Goal: Task Accomplishment & Management: Use online tool/utility

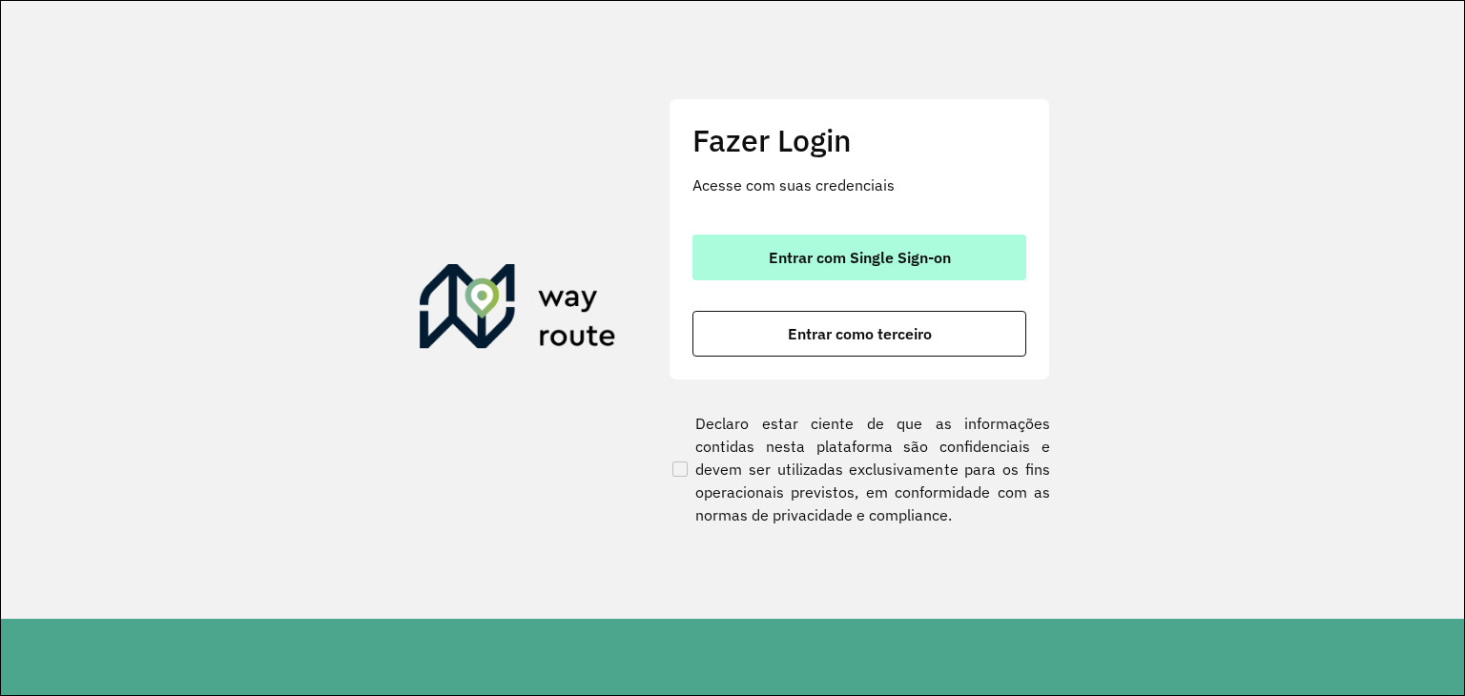
click at [845, 252] on span "Entrar com Single Sign-on" at bounding box center [860, 257] width 182 height 15
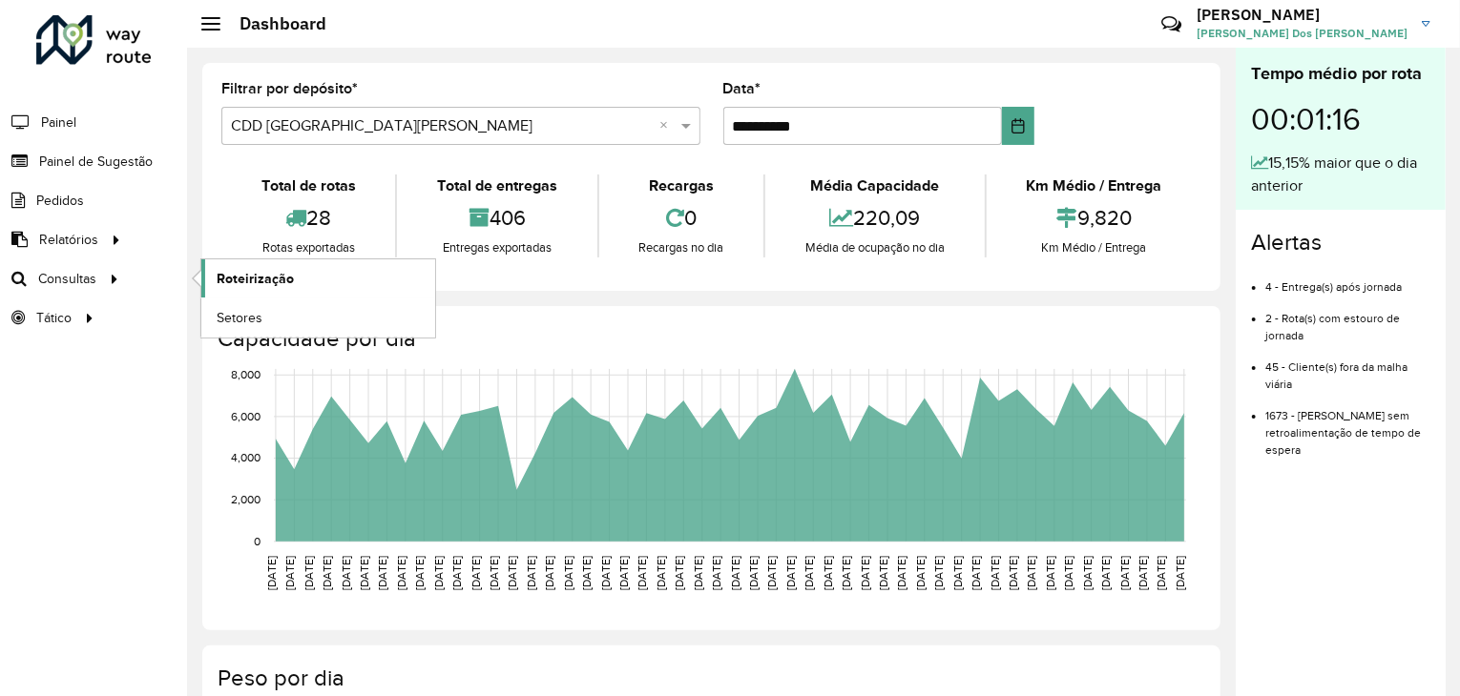
click at [240, 269] on span "Roteirização" at bounding box center [255, 279] width 77 height 20
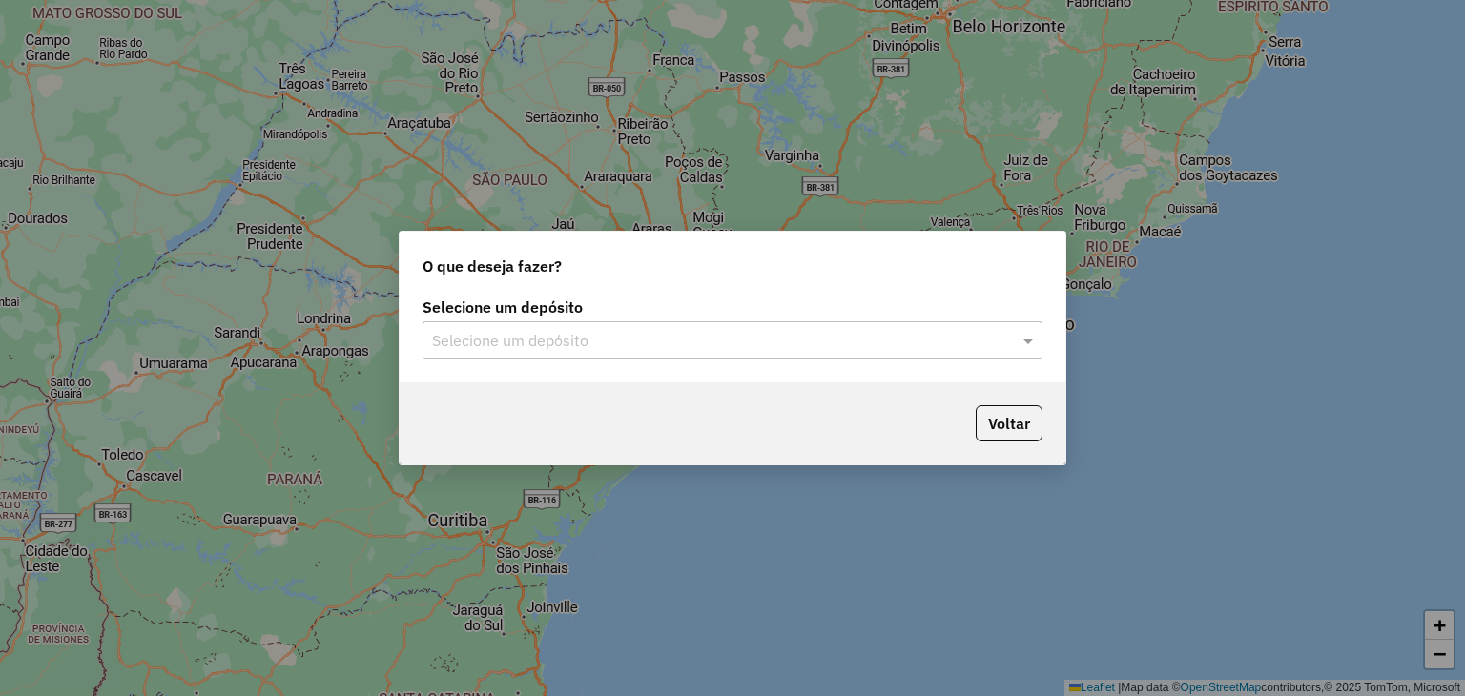
drag, startPoint x: 311, startPoint y: 2, endPoint x: 134, endPoint y: 380, distance: 417.4
click at [133, 381] on div "O que deseja fazer? Selecione um depósito Selecione um depósito Voltar" at bounding box center [732, 348] width 1465 height 696
click at [466, 332] on input "text" at bounding box center [713, 341] width 563 height 23
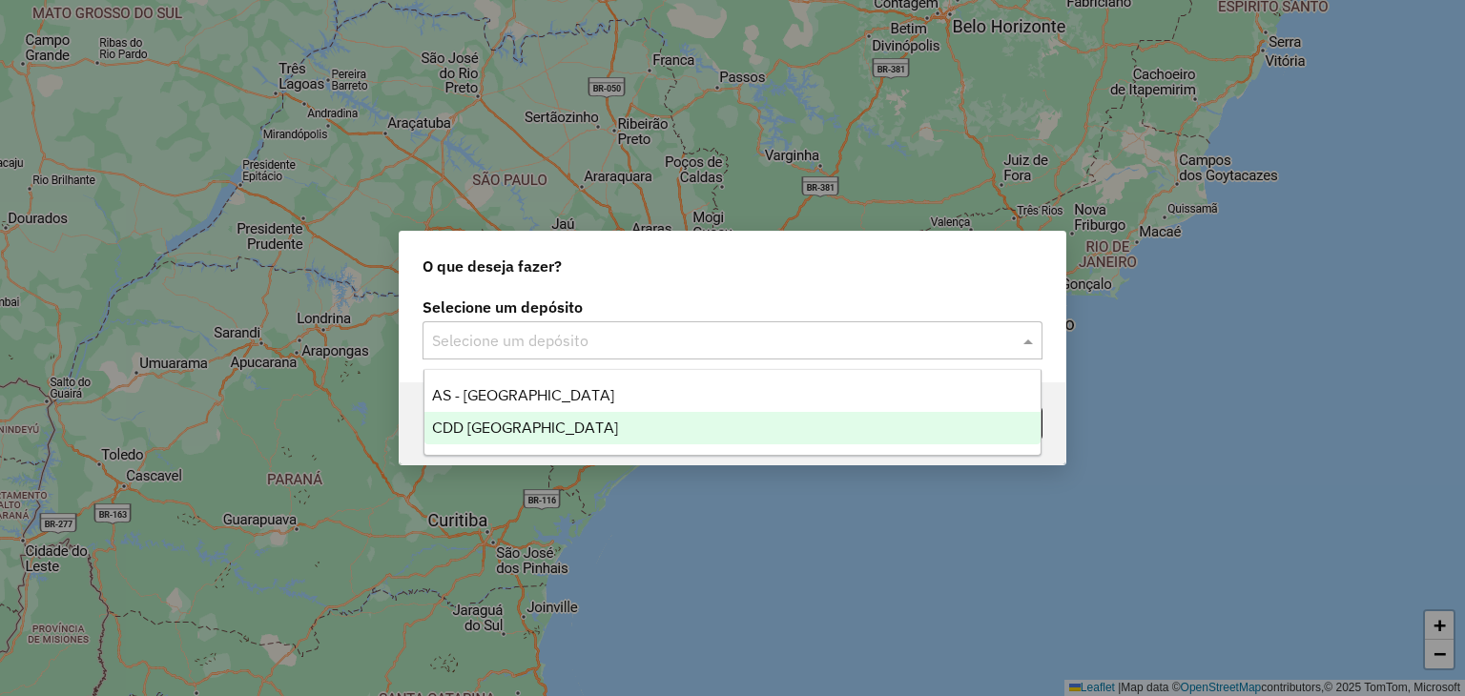
click at [498, 427] on span "CDD [GEOGRAPHIC_DATA]" at bounding box center [525, 428] width 186 height 16
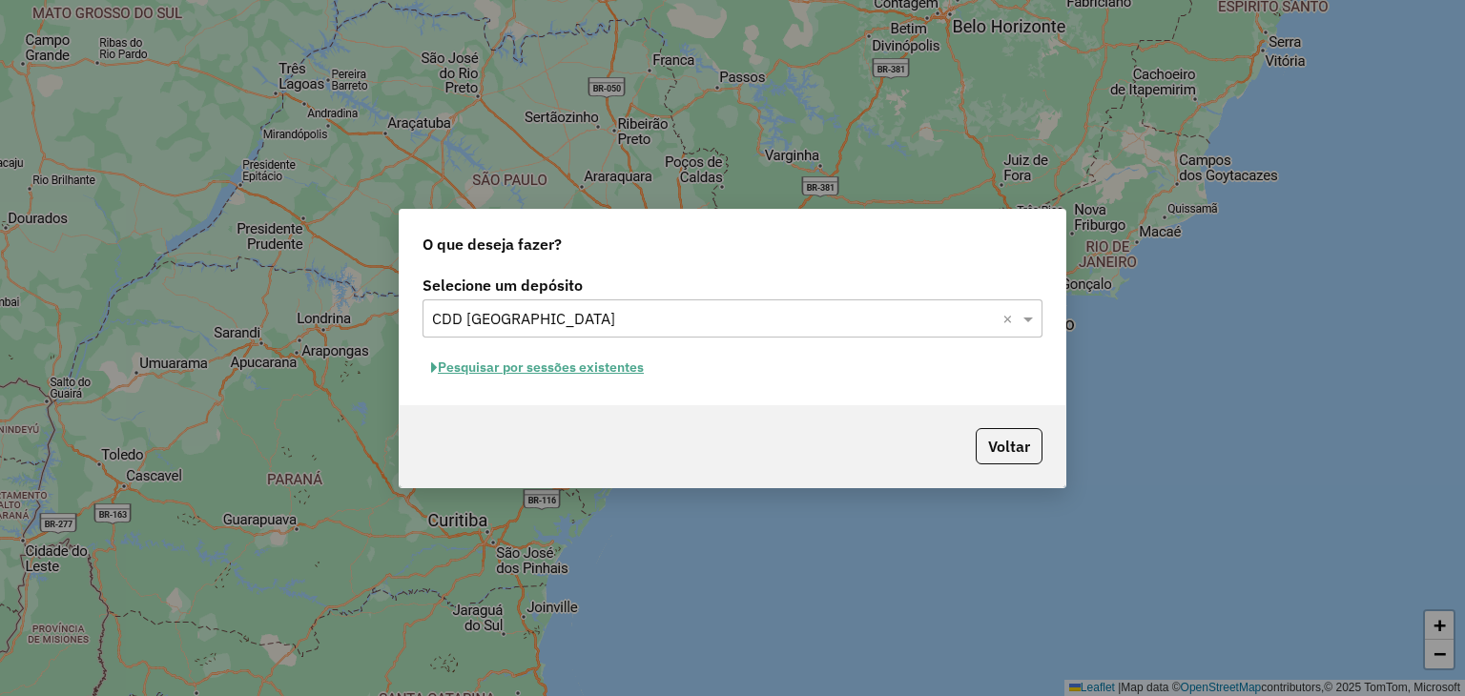
click at [554, 367] on button "Pesquisar por sessões existentes" at bounding box center [538, 368] width 230 height 30
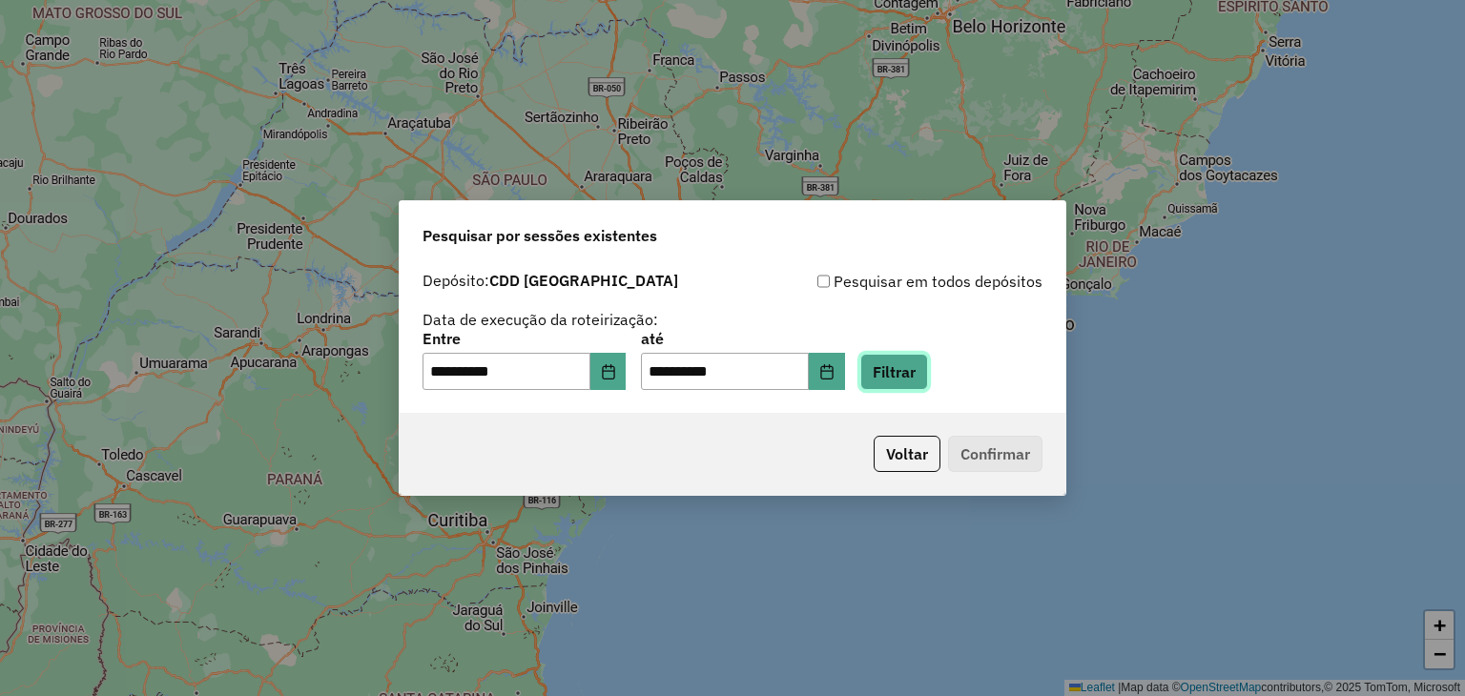
click at [926, 366] on button "Filtrar" at bounding box center [894, 372] width 68 height 36
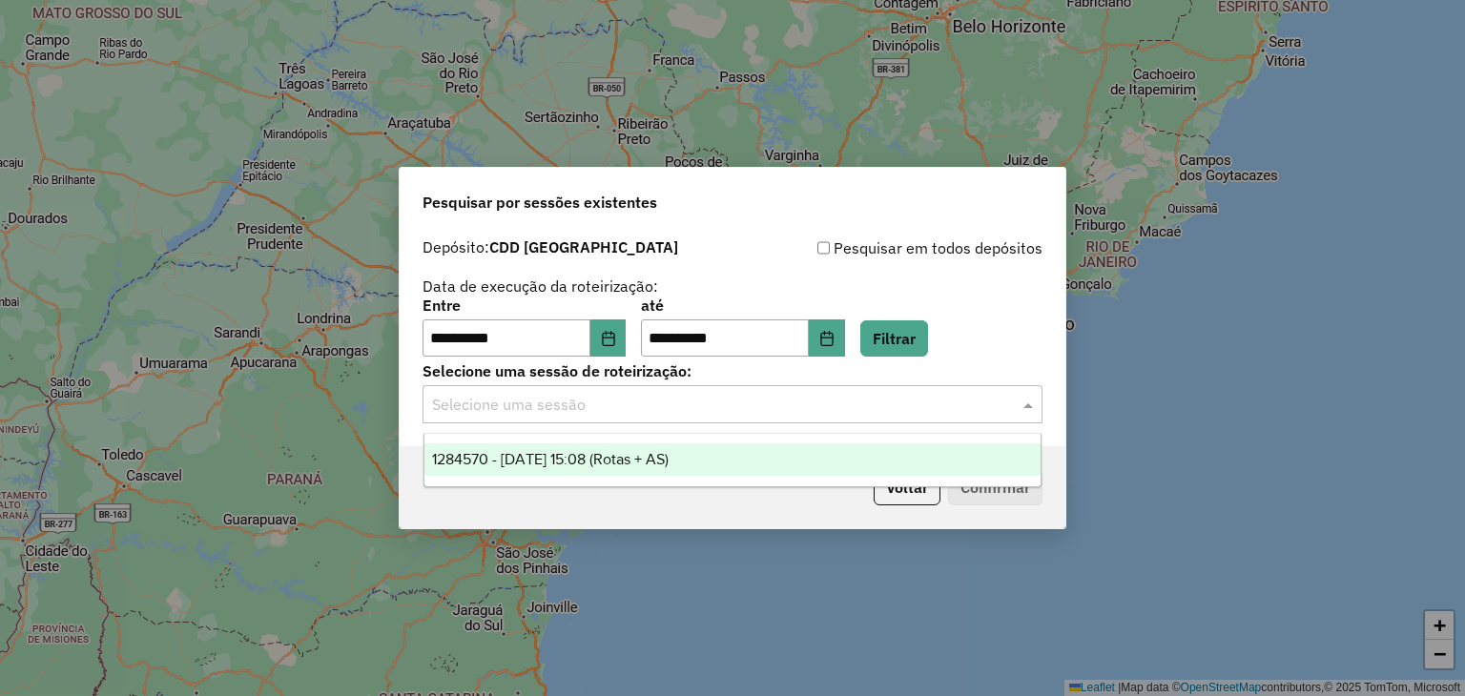
click at [584, 405] on input "text" at bounding box center [713, 405] width 563 height 23
click at [614, 457] on span "1284570 - 29/09/2025 15:08 (Rotas + AS)" at bounding box center [550, 459] width 237 height 16
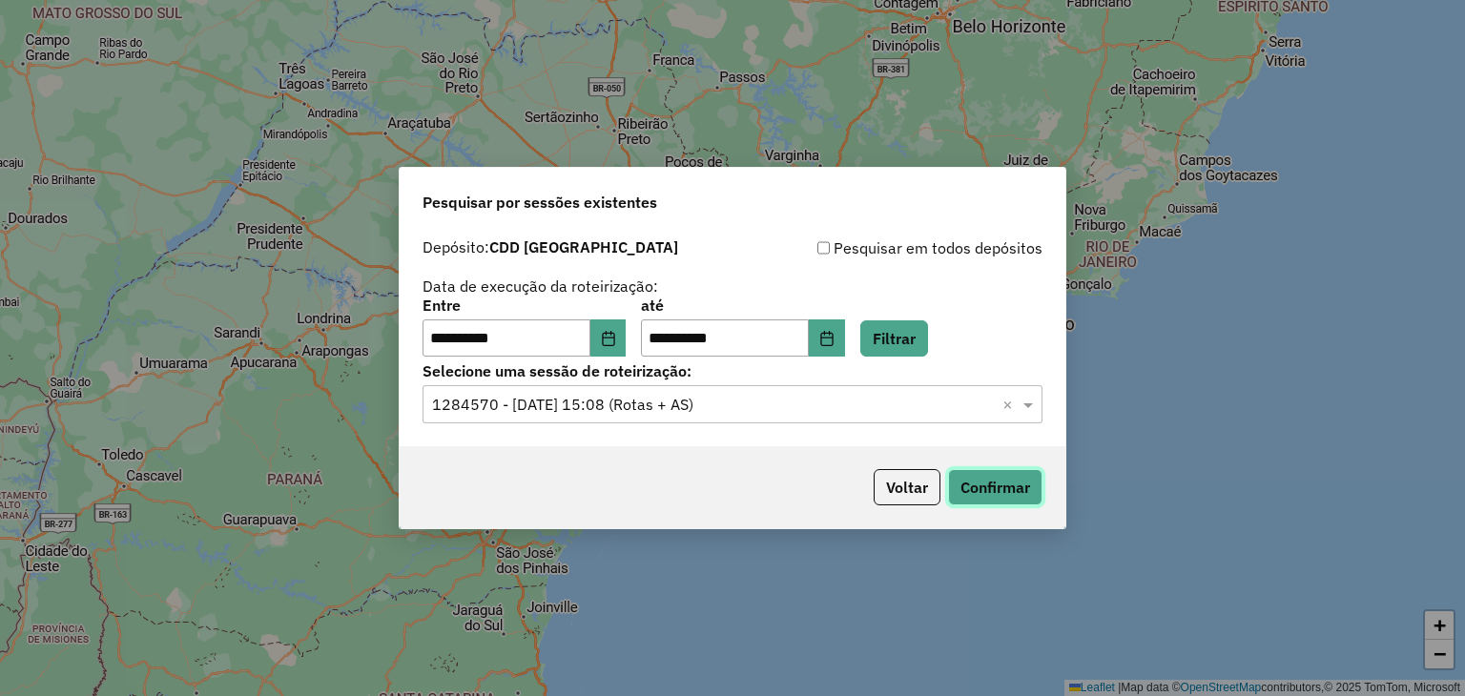
click at [1017, 493] on button "Confirmar" at bounding box center [995, 487] width 94 height 36
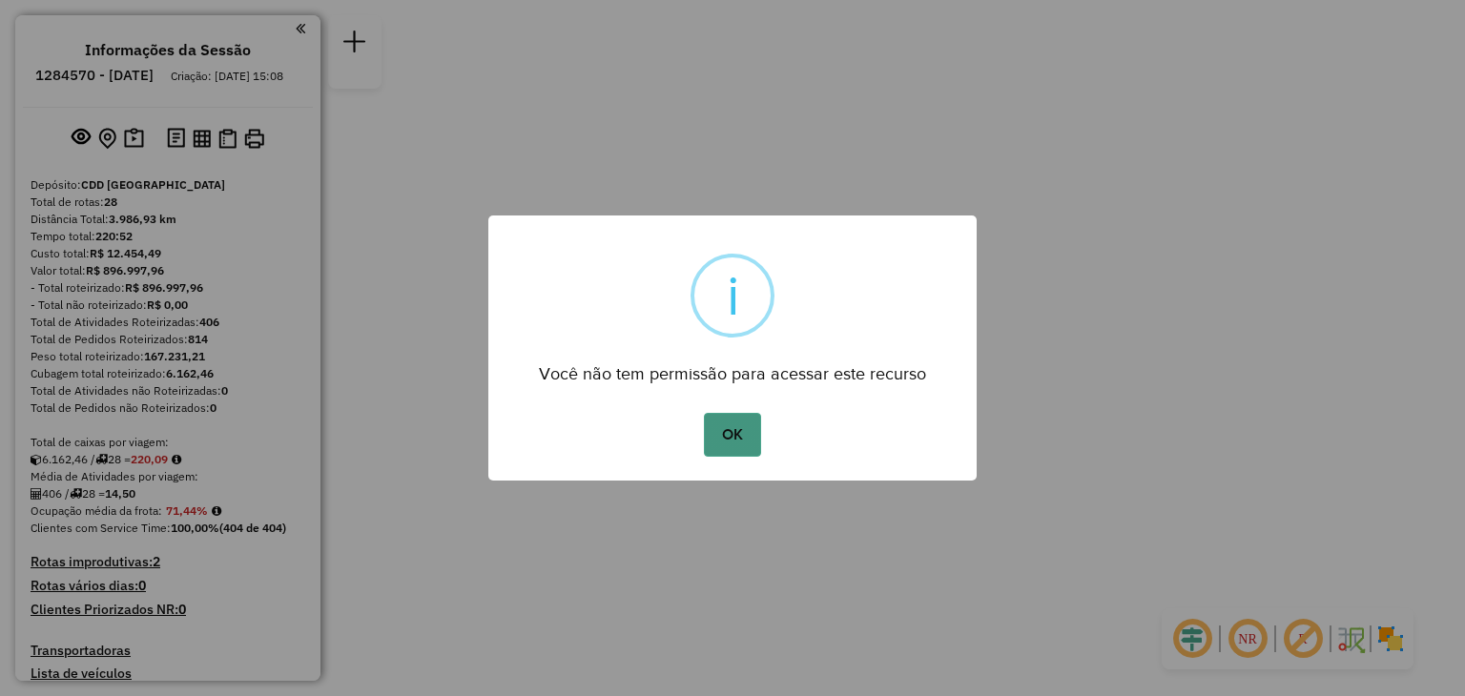
click at [759, 440] on button "OK" at bounding box center [732, 435] width 56 height 44
